Goal: Task Accomplishment & Management: Manage account settings

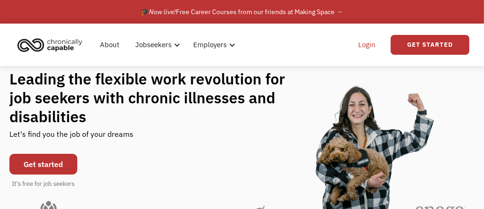
click at [371, 43] on link "Login" at bounding box center [366, 45] width 29 height 30
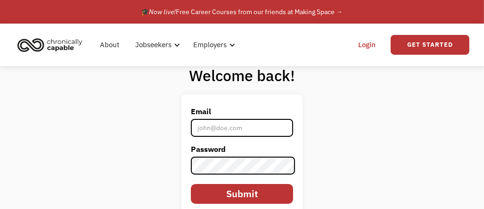
click at [243, 123] on input "Email" at bounding box center [242, 128] width 102 height 18
click at [213, 129] on input "Email" at bounding box center [242, 128] width 102 height 18
click at [211, 124] on input "Email" at bounding box center [242, 128] width 102 height 18
click at [211, 123] on input "Email" at bounding box center [242, 128] width 102 height 18
type input "freda.epum@gmail,com"
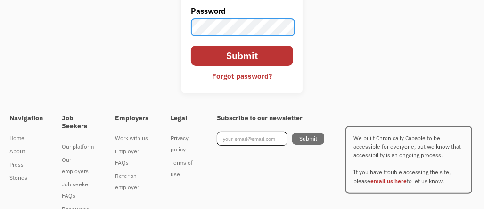
scroll to position [141, 0]
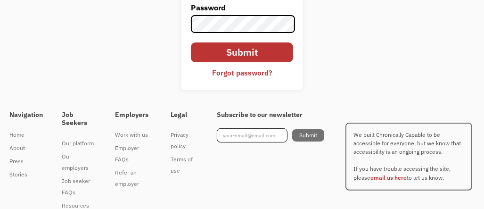
click at [256, 68] on div "Forgot password?" at bounding box center [242, 72] width 60 height 11
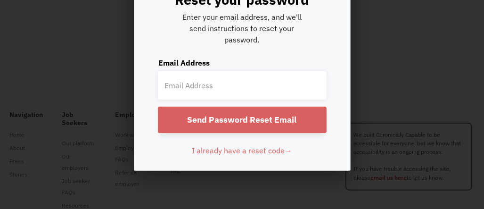
scroll to position [74, 0]
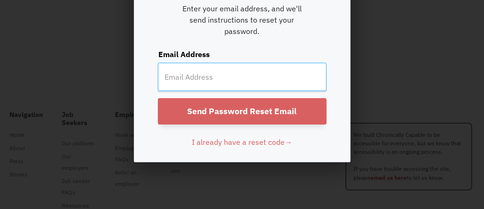
click at [236, 71] on input "email" at bounding box center [242, 77] width 169 height 28
type input "freda.epum@gmail.com"
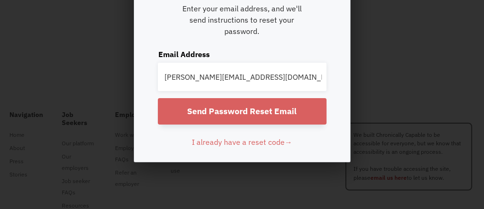
click at [436, 45] on div at bounding box center [242, 30] width 484 height 209
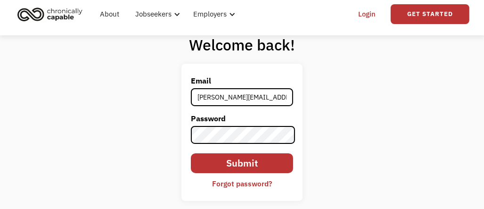
scroll to position [47, 0]
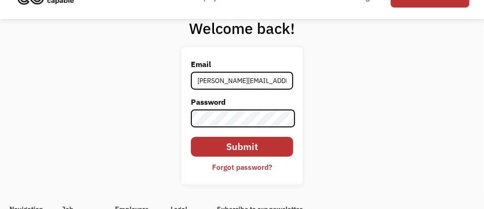
click at [221, 167] on div "Forgot password?" at bounding box center [242, 166] width 60 height 11
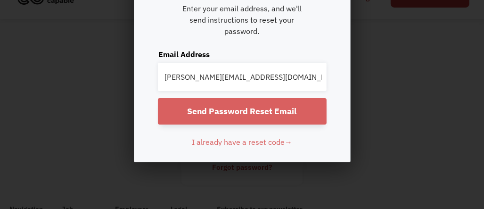
click at [243, 108] on input "Send Password Reset Email" at bounding box center [242, 111] width 169 height 26
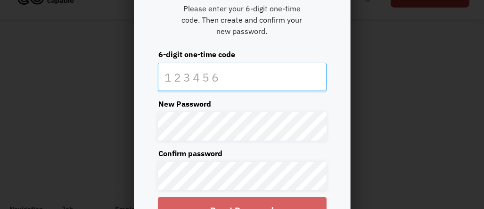
click at [246, 73] on input "text" at bounding box center [242, 77] width 169 height 28
type input "416465"
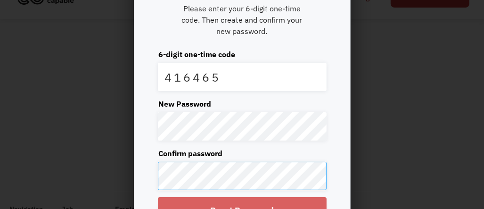
click at [158, 197] on input "Reset Password" at bounding box center [242, 210] width 169 height 26
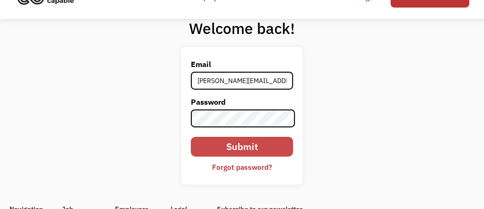
click at [243, 150] on input "Submit" at bounding box center [242, 147] width 102 height 20
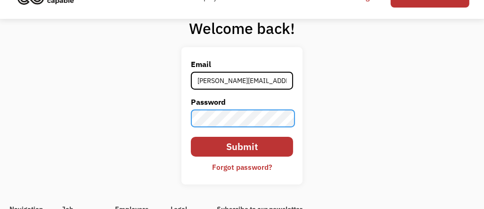
click at [191, 137] on input "Submit" at bounding box center [242, 147] width 102 height 20
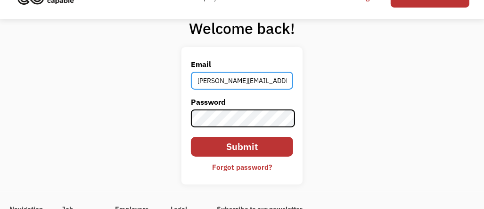
click at [254, 80] on input "freda.epum@gmail,com" at bounding box center [242, 81] width 102 height 18
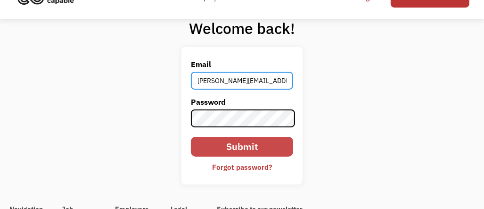
type input "freda.epum@gmail.com"
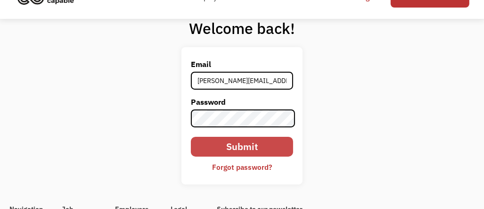
click at [243, 141] on input "Submit" at bounding box center [242, 147] width 102 height 20
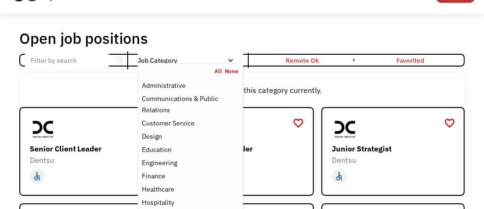
scroll to position [47, 0]
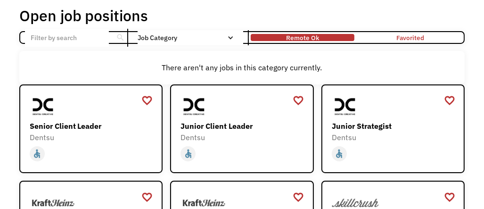
click at [287, 35] on div "Remote Ok" at bounding box center [302, 37] width 33 height 11
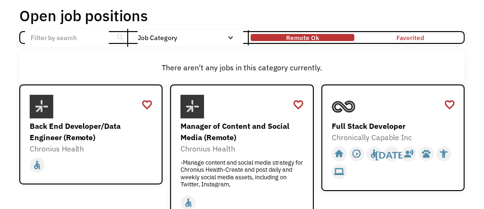
click at [295, 38] on div "Remote Ok" at bounding box center [302, 37] width 33 height 11
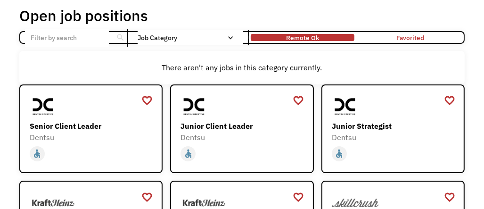
click at [295, 38] on div "Remote Ok" at bounding box center [302, 37] width 33 height 11
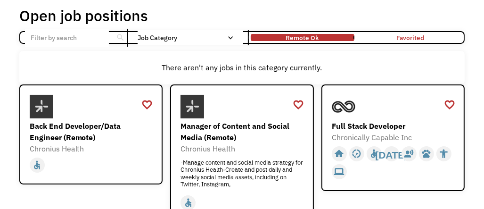
click at [56, 38] on input "Email Form" at bounding box center [67, 38] width 84 height 18
click at [55, 38] on input "Email Form" at bounding box center [67, 38] width 84 height 18
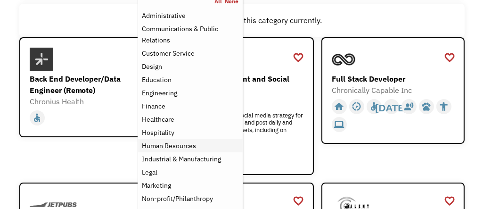
scroll to position [0, 0]
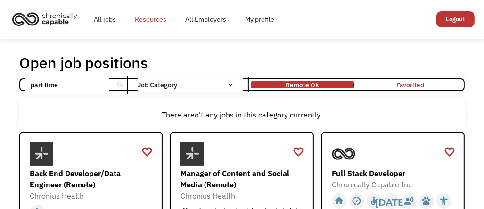
click input "Email Form" at bounding box center [0, 0] width 0 height 0
click at [117, 84] on div "search" at bounding box center [120, 85] width 9 height 14
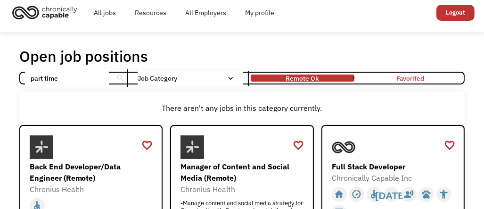
scroll to position [47, 0]
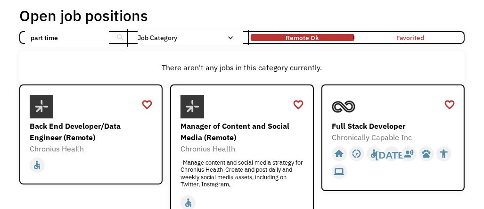
click at [97, 43] on input "part time" at bounding box center [67, 38] width 84 height 18
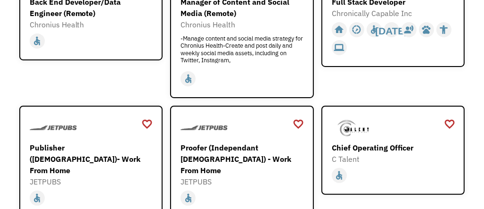
scroll to position [0, 0]
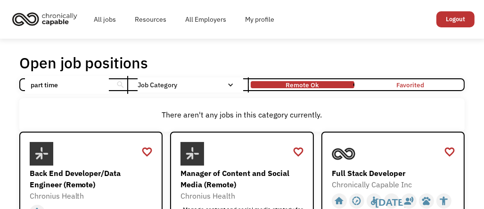
click at [78, 83] on input "part time" at bounding box center [67, 85] width 84 height 18
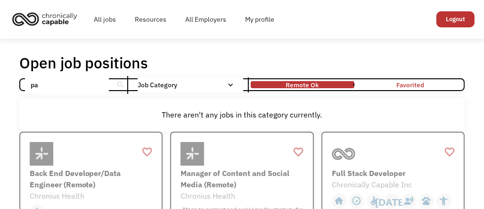
type input "p"
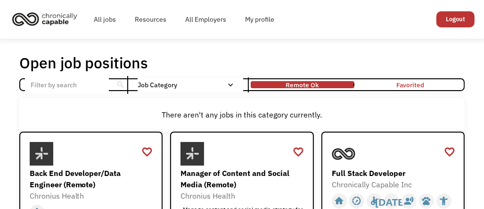
click input "Email Form" at bounding box center [0, 0] width 0 height 0
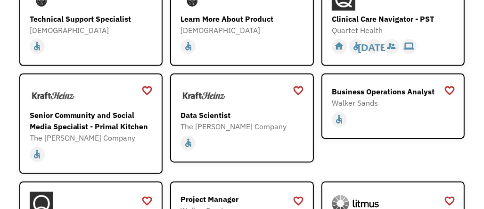
scroll to position [989, 0]
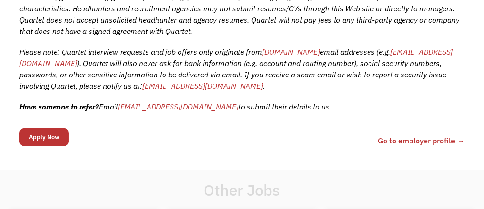
scroll to position [565, 0]
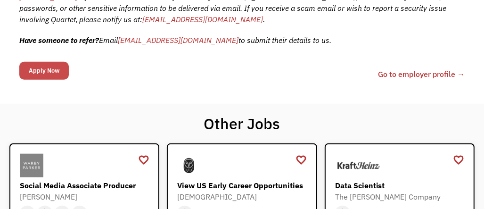
click at [50, 69] on input "Apply Now" at bounding box center [43, 71] width 49 height 18
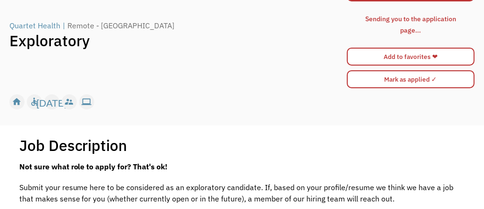
scroll to position [41, 0]
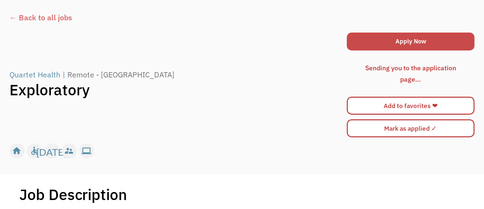
click at [409, 37] on link "Apply Now" at bounding box center [411, 41] width 128 height 18
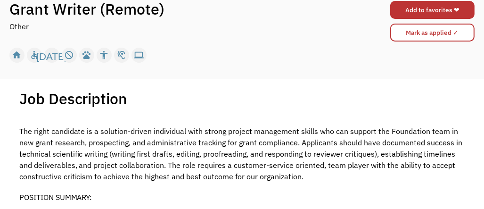
scroll to position [47, 0]
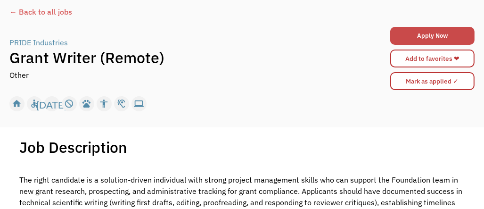
click at [432, 39] on link "Apply Now" at bounding box center [432, 36] width 84 height 18
